Goal: Find specific page/section: Find specific page/section

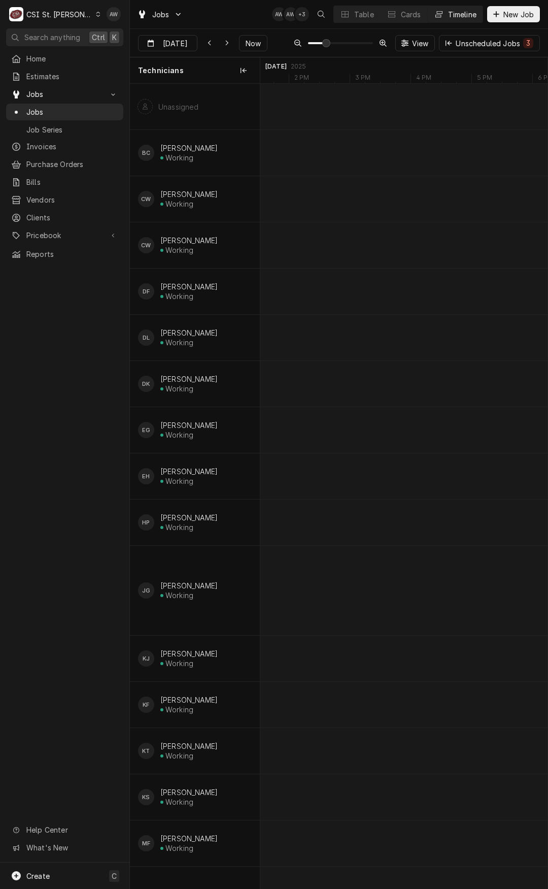
scroll to position [0, 13280]
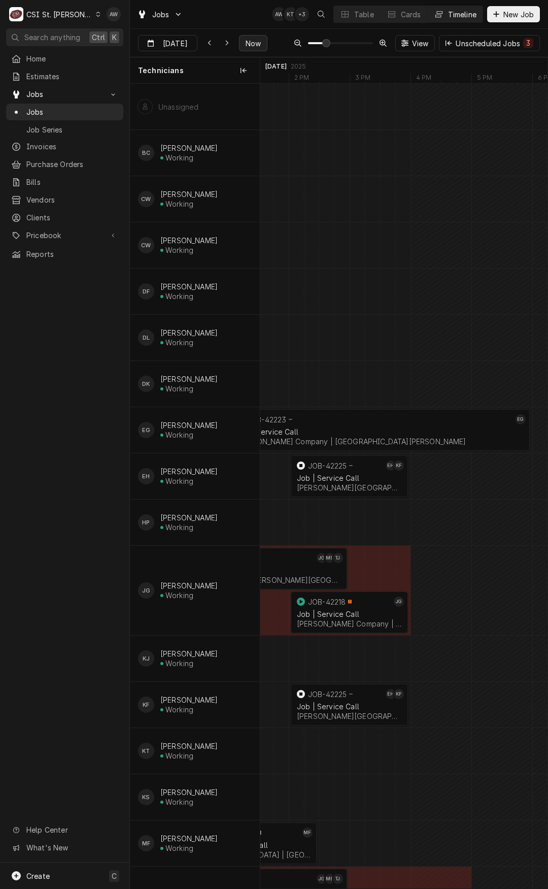
click at [246, 48] on span "Now" at bounding box center [253, 43] width 19 height 11
click at [246, 44] on span "Now" at bounding box center [253, 43] width 19 height 11
click at [253, 45] on span "Now" at bounding box center [253, 43] width 19 height 11
click at [356, 12] on div "Table" at bounding box center [364, 14] width 20 height 11
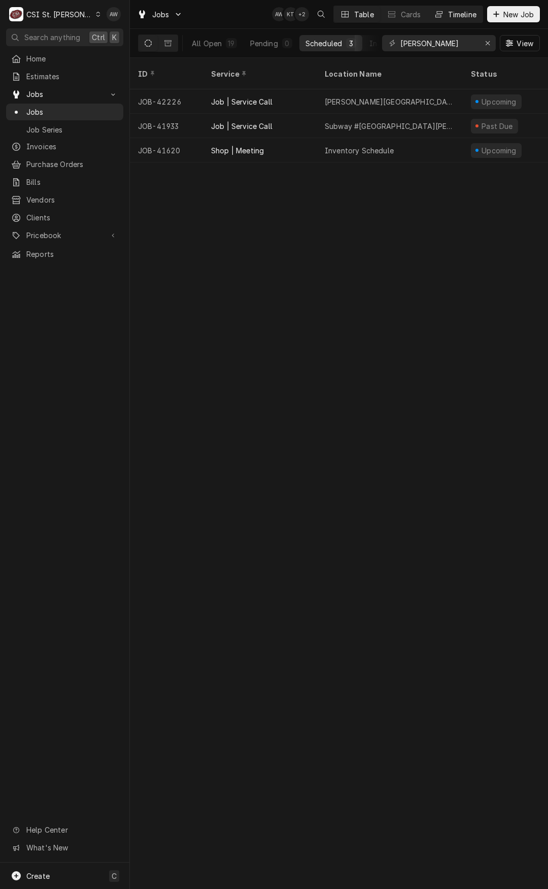
click at [453, 8] on button "Timeline" at bounding box center [455, 14] width 55 height 16
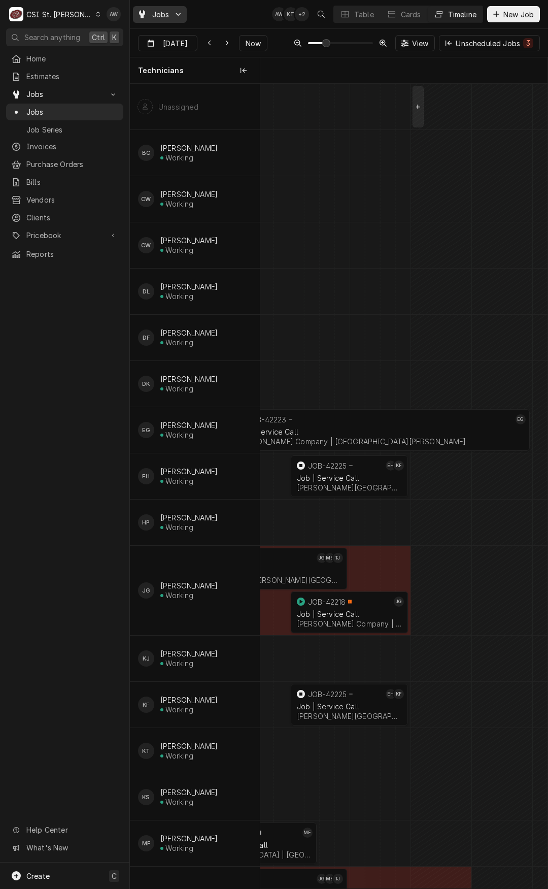
scroll to position [0, 5697]
click at [244, 43] on span "Now" at bounding box center [253, 43] width 19 height 11
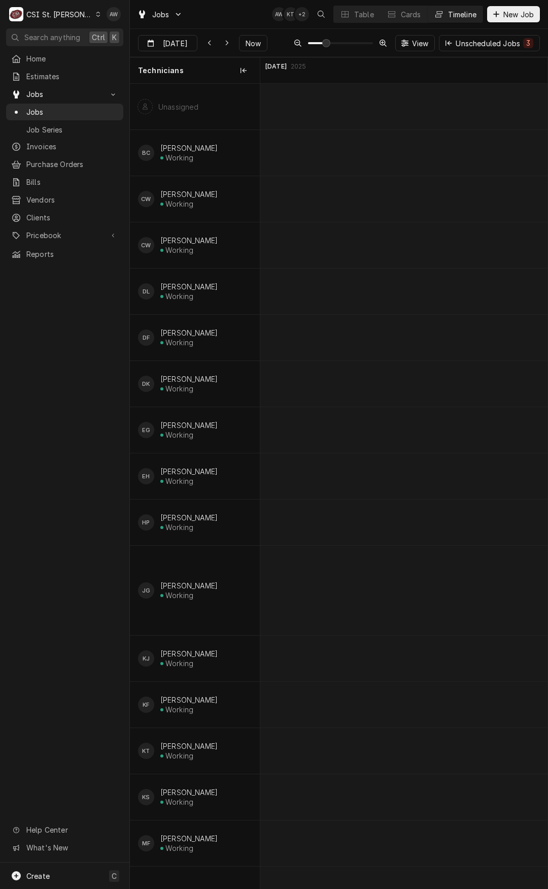
scroll to position [0, 6627]
type input "[DATE]"
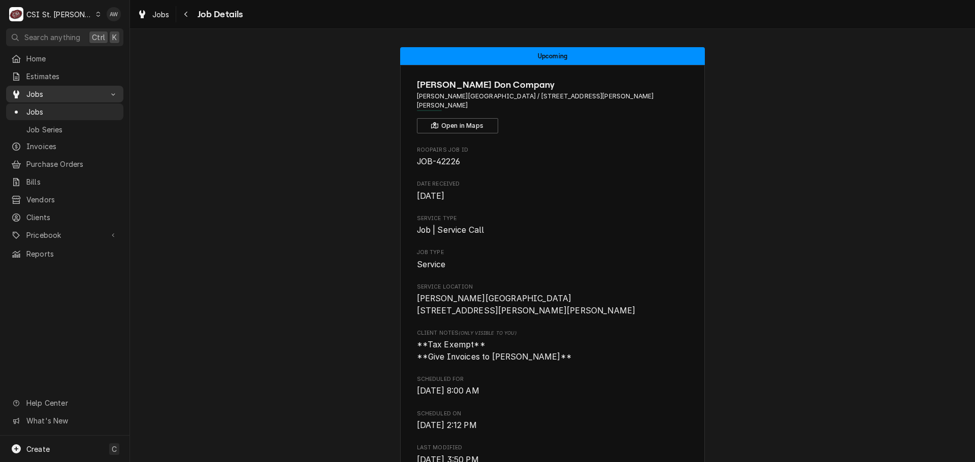
click at [49, 89] on span "Jobs" at bounding box center [64, 94] width 77 height 11
click at [43, 92] on span "Jobs" at bounding box center [64, 94] width 77 height 11
click at [38, 108] on span "Jobs" at bounding box center [72, 112] width 92 height 11
